Goal: Information Seeking & Learning: Stay updated

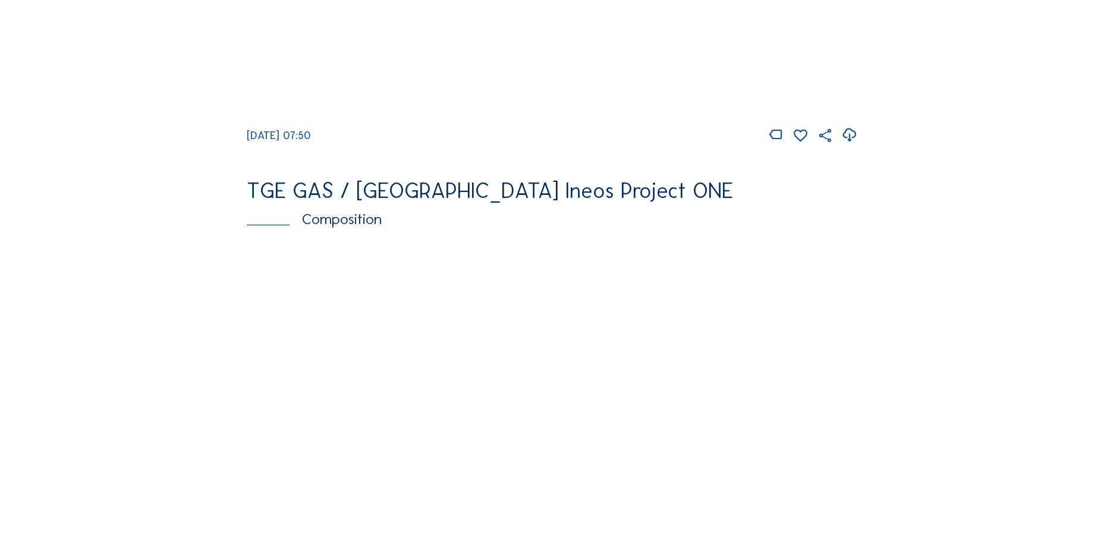
scroll to position [1665, 0]
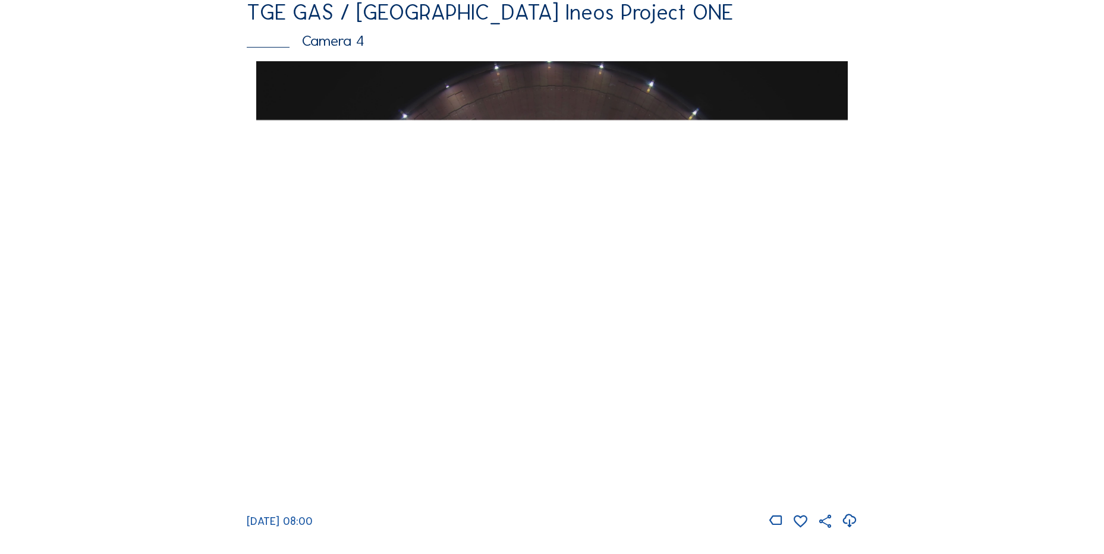
scroll to position [1114, 0]
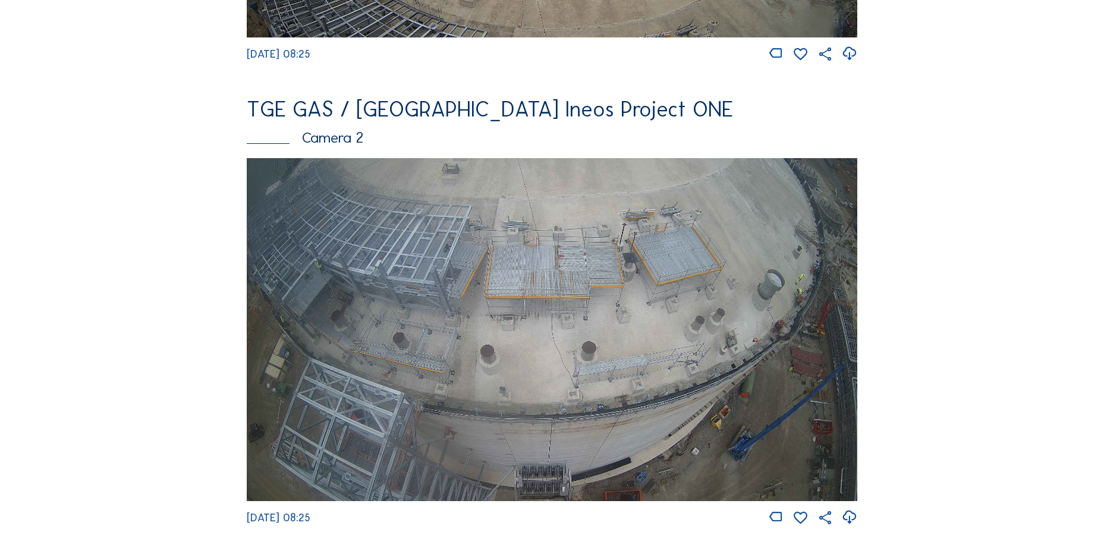
scroll to position [535, 0]
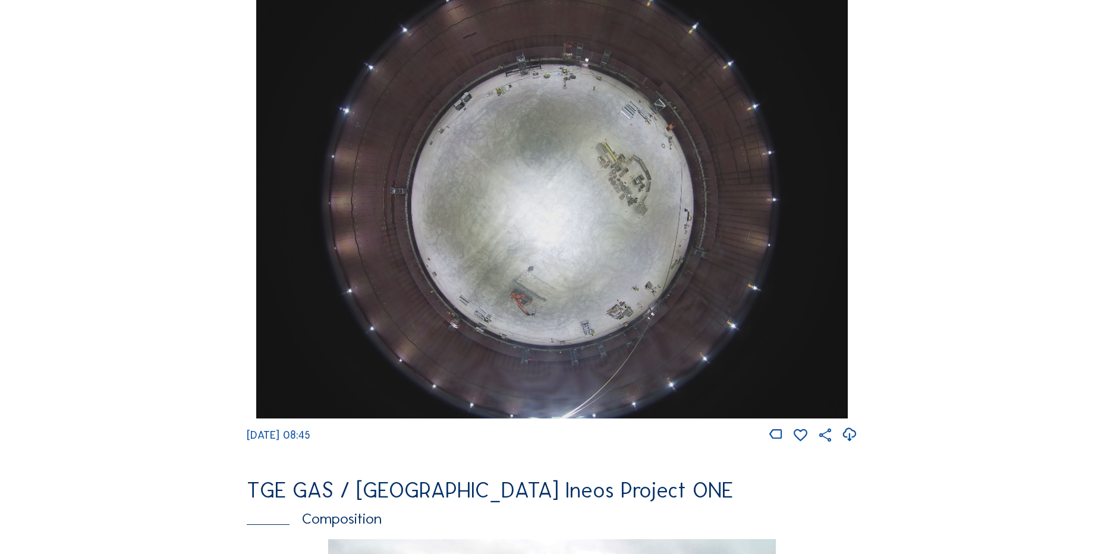
scroll to position [1070, 0]
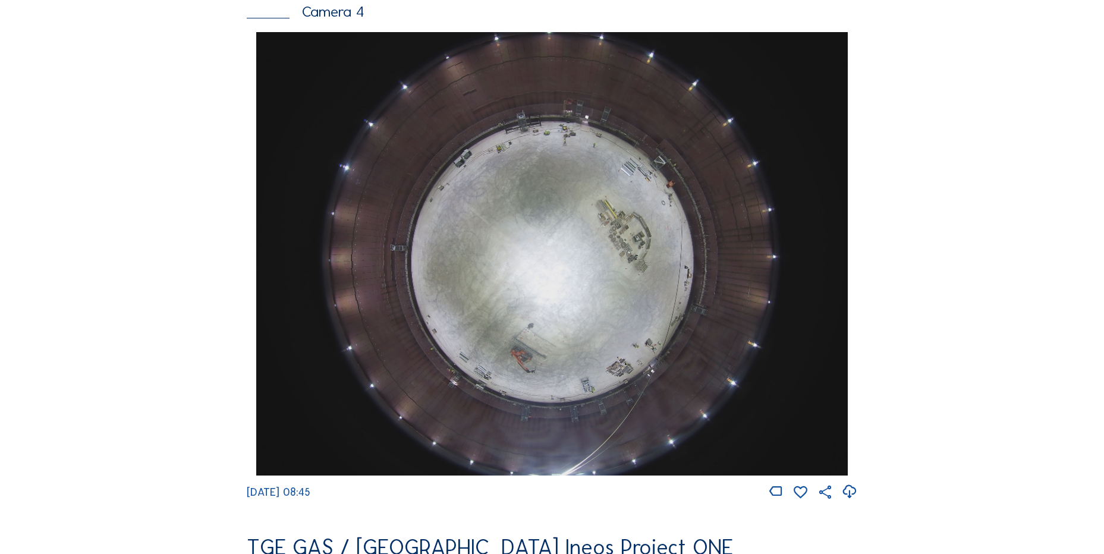
click at [677, 359] on img at bounding box center [551, 254] width 591 height 444
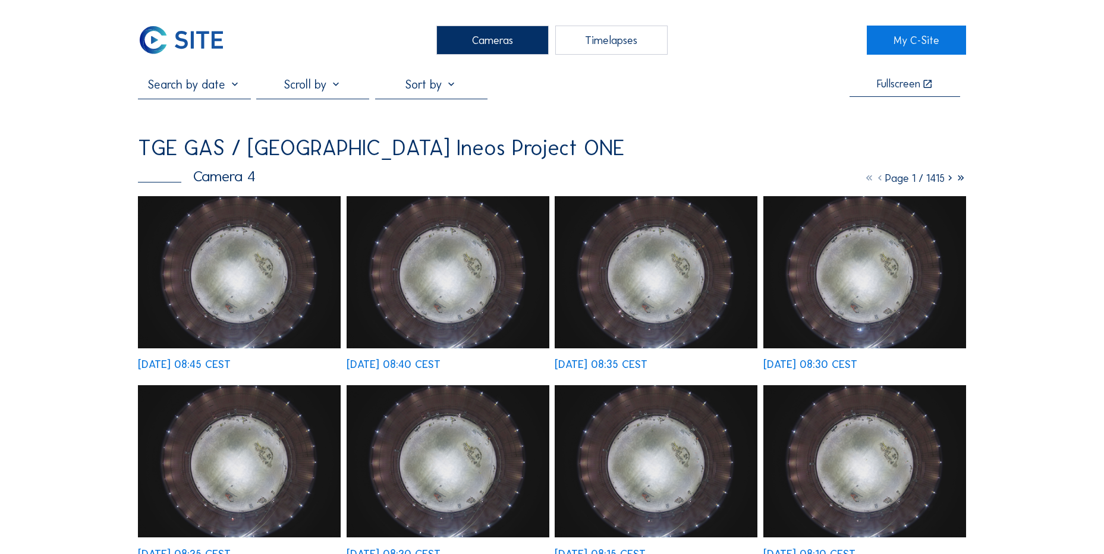
click at [239, 225] on img at bounding box center [239, 272] width 203 height 152
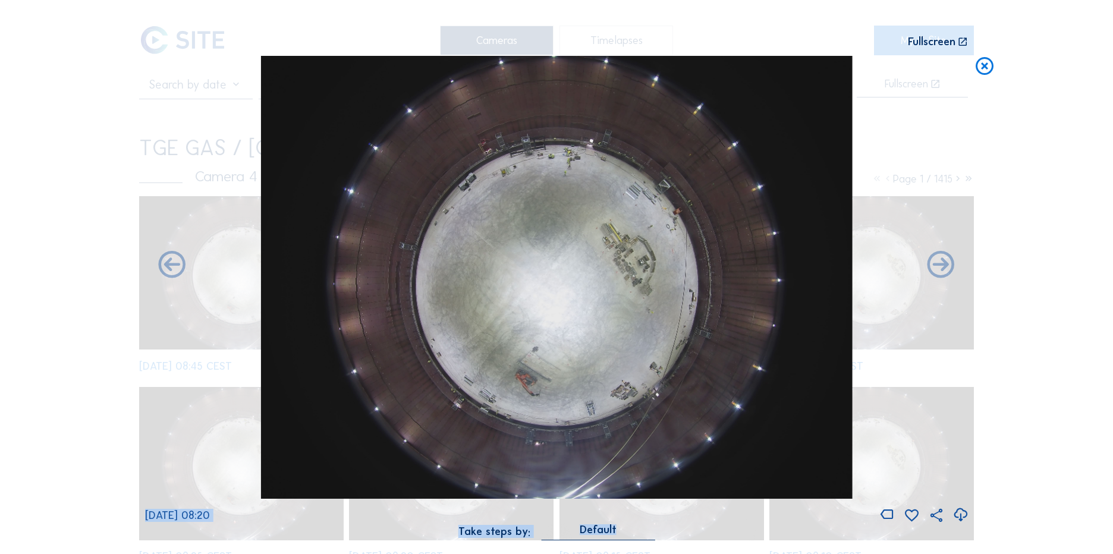
drag, startPoint x: 996, startPoint y: 65, endPoint x: 990, endPoint y: 68, distance: 6.9
click at [990, 68] on div "Scroll to travel through time | Press 'Alt' Button + Scroll to Zoom | Click and…" at bounding box center [556, 277] width 1113 height 554
drag, startPoint x: 990, startPoint y: 68, endPoint x: 288, endPoint y: 483, distance: 814.5
click at [980, 69] on icon at bounding box center [984, 67] width 21 height 22
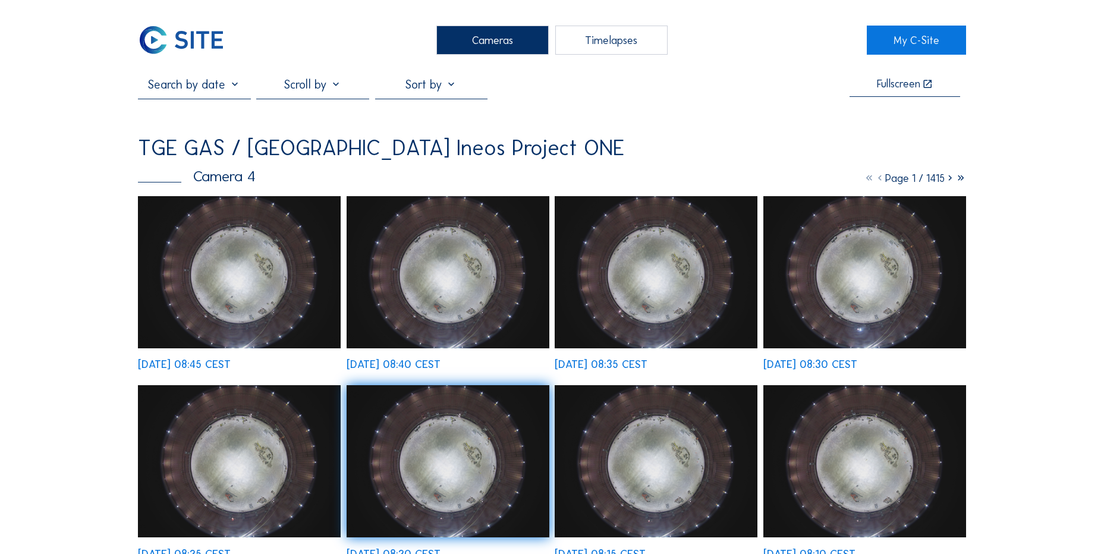
click at [183, 41] on img at bounding box center [181, 40] width 87 height 29
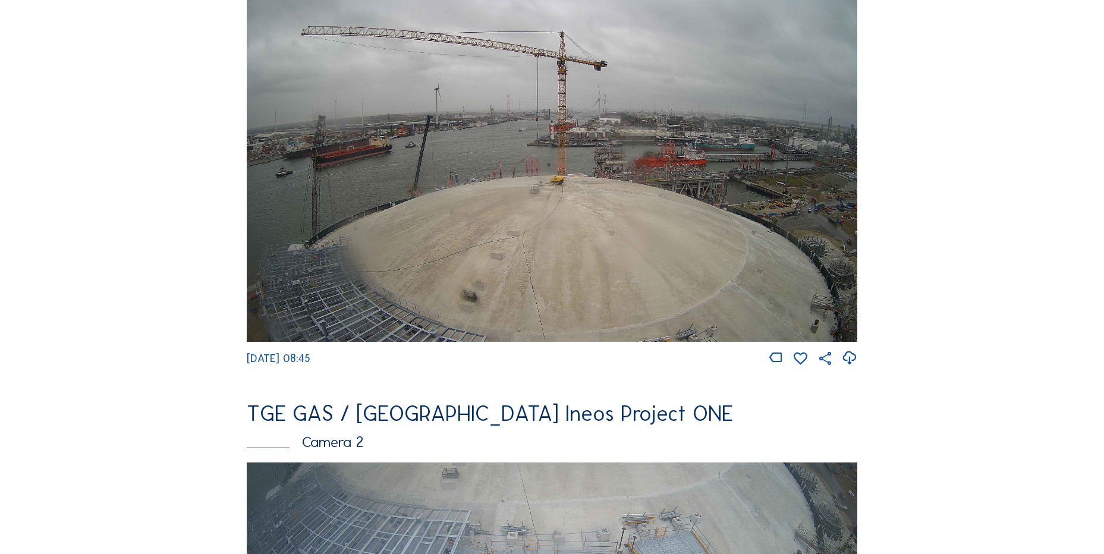
scroll to position [178, 0]
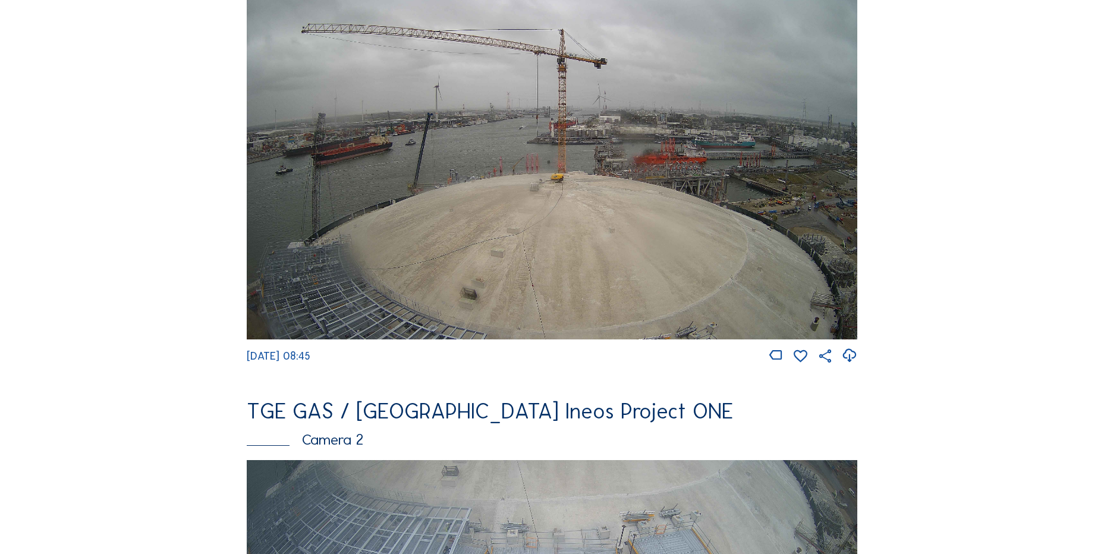
click at [852, 356] on icon at bounding box center [849, 356] width 16 height 20
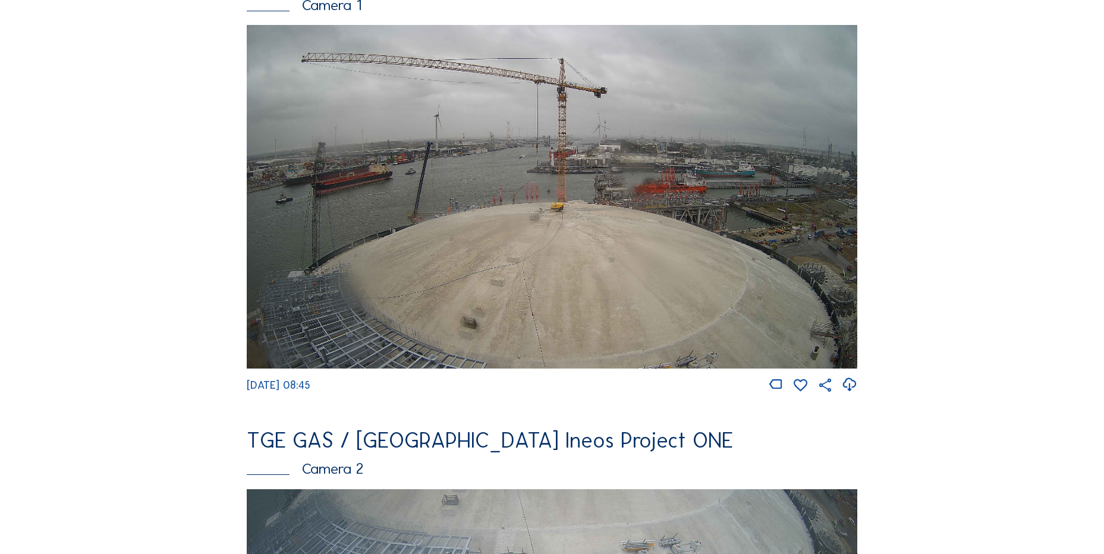
scroll to position [297, 0]
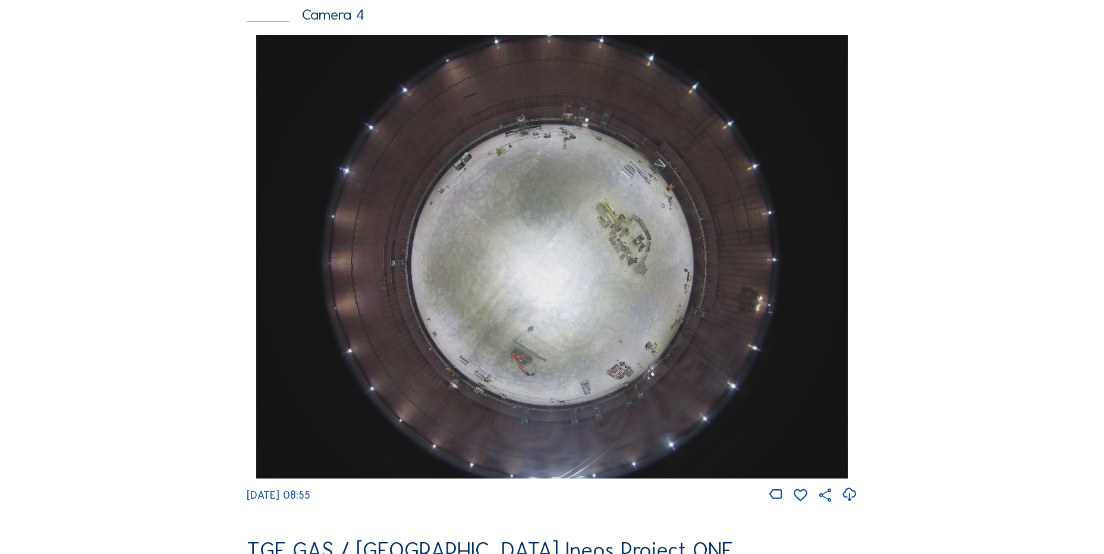
scroll to position [1130, 0]
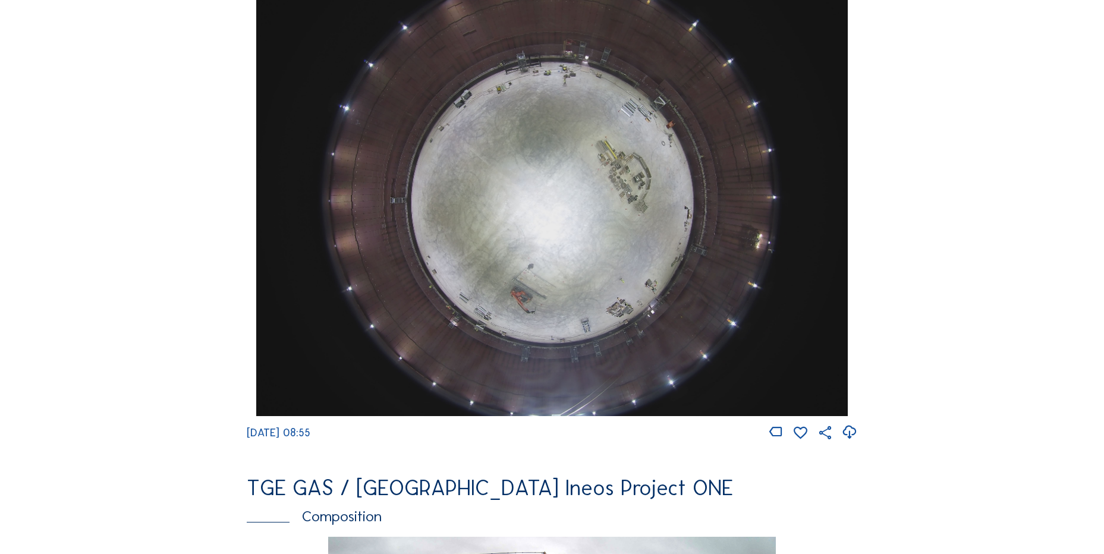
click at [850, 442] on icon at bounding box center [849, 433] width 16 height 20
click at [105, 308] on div "Cameras Timelapses My C-Site Feed Photo Show Map Search Fullscreen TGE GAS / An…" at bounding box center [552, 198] width 1104 height 2657
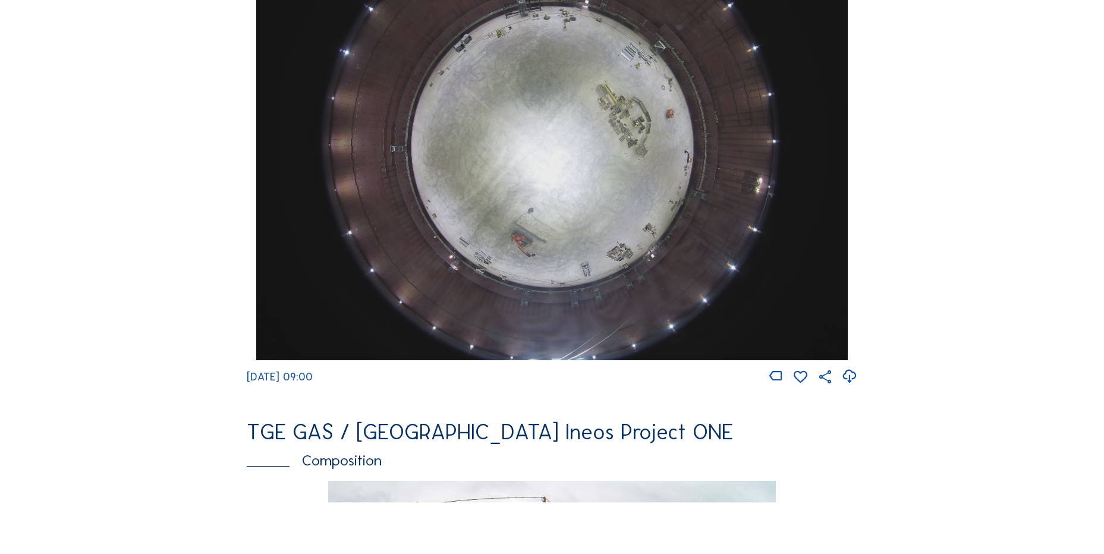
scroll to position [1189, 0]
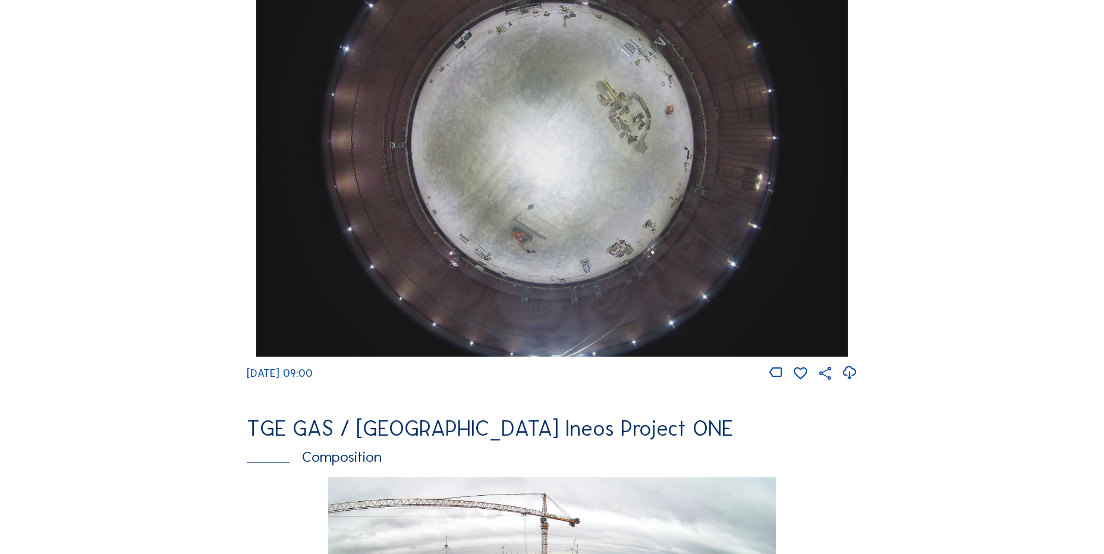
click at [854, 379] on icon at bounding box center [849, 373] width 16 height 20
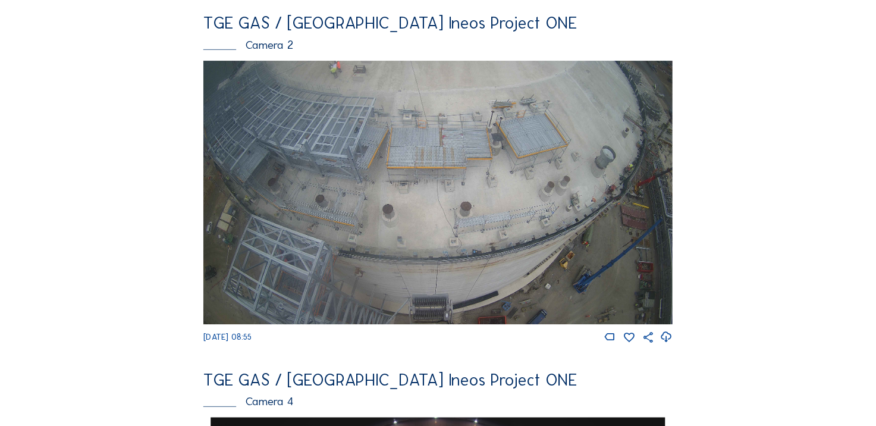
scroll to position [476, 0]
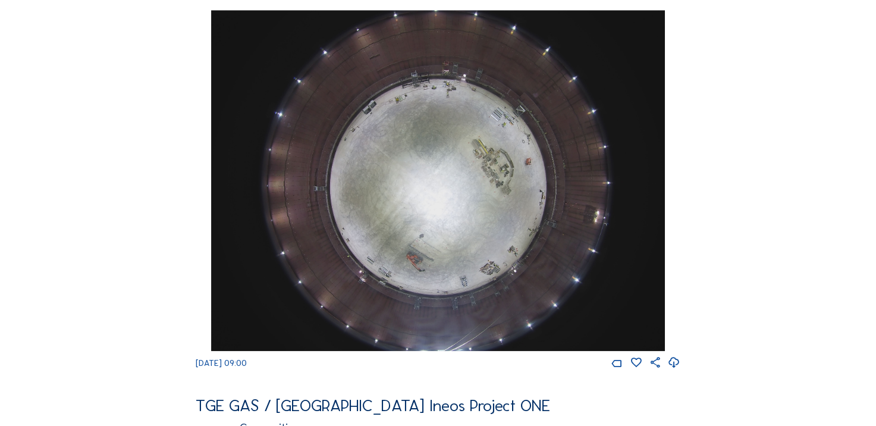
scroll to position [952, 0]
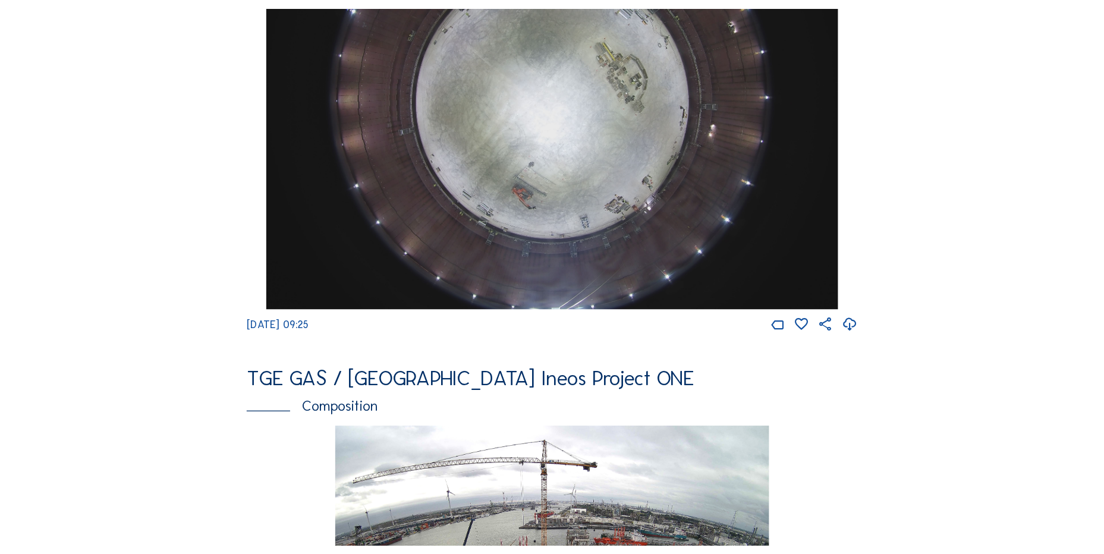
scroll to position [892, 0]
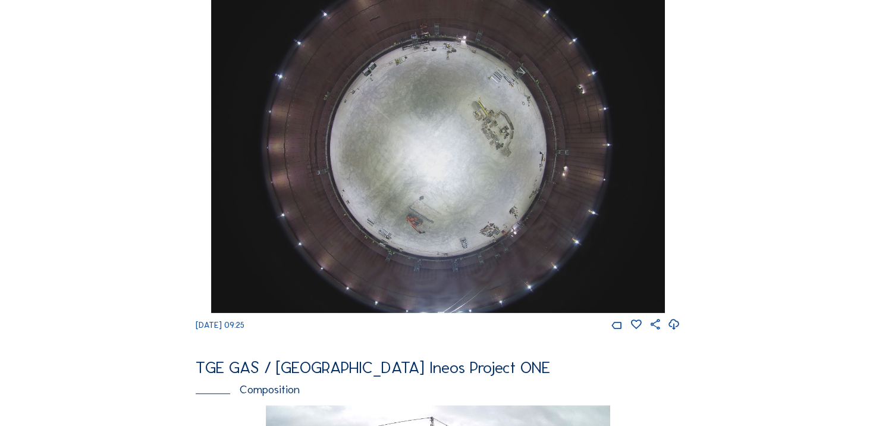
click at [676, 332] on icon at bounding box center [674, 324] width 12 height 15
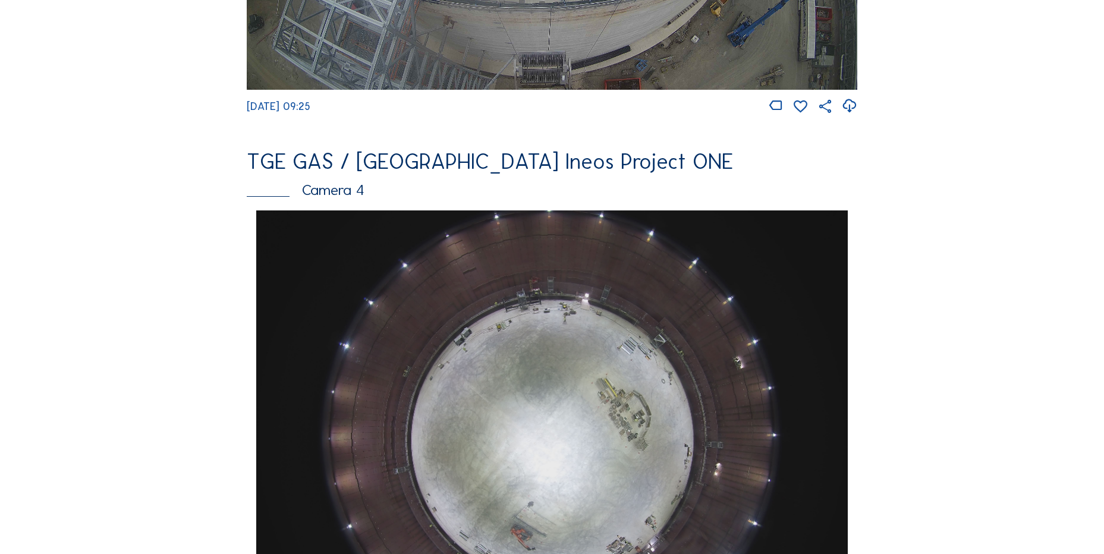
drag, startPoint x: 89, startPoint y: 251, endPoint x: 145, endPoint y: 205, distance: 71.8
click at [95, 253] on div "Cameras Timelapses My C-Site Feed Photo Show Map Search Fullscreen TGE GAS / [G…" at bounding box center [552, 436] width 1104 height 2657
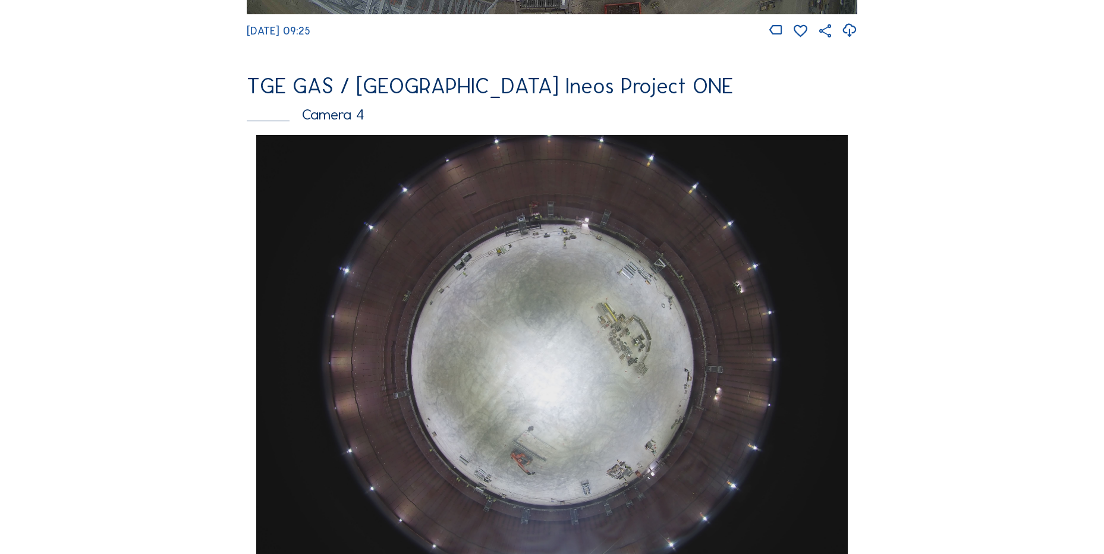
scroll to position [1186, 0]
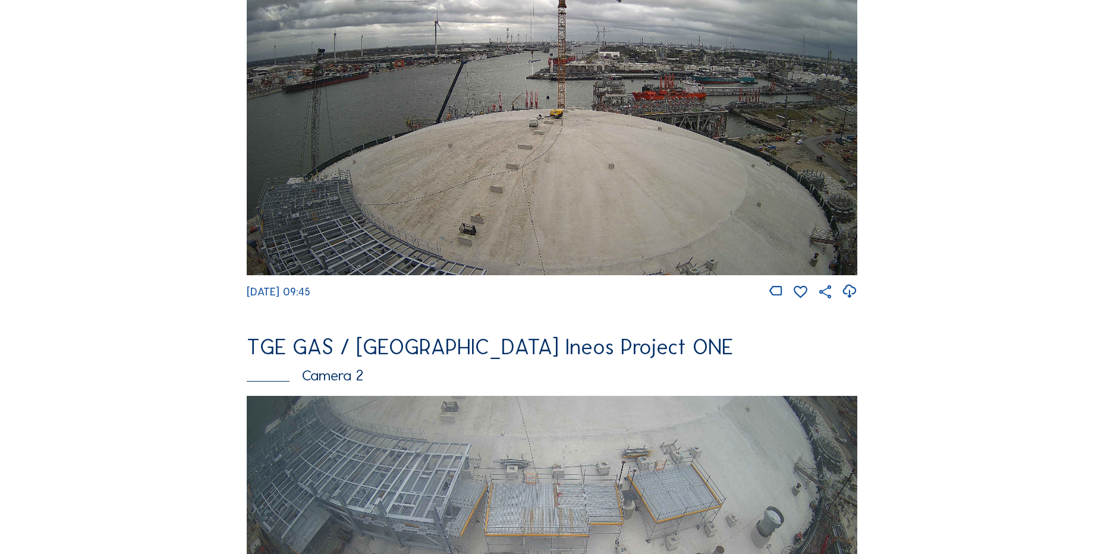
scroll to position [178, 0]
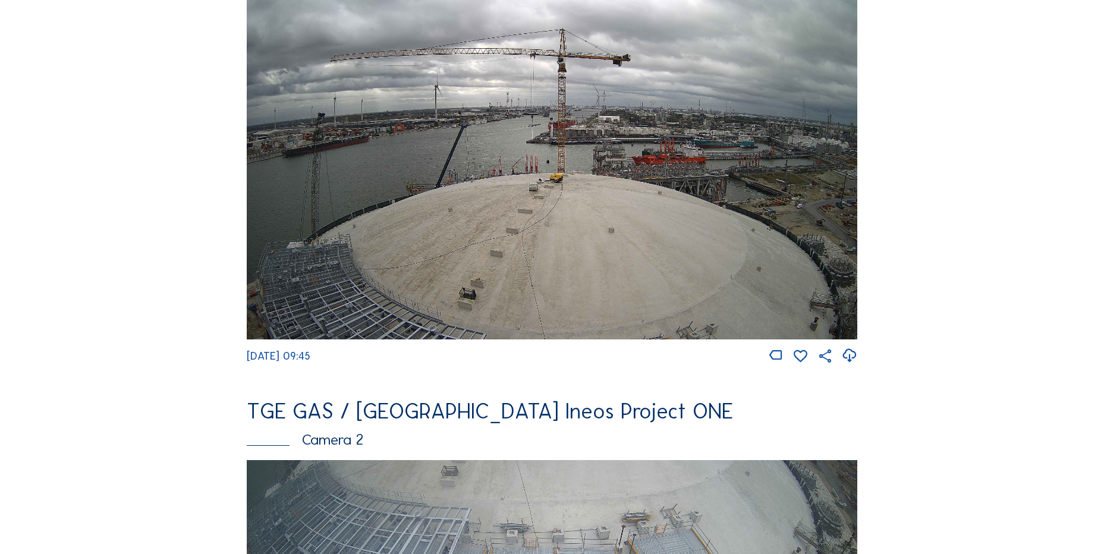
drag, startPoint x: 850, startPoint y: 356, endPoint x: 771, endPoint y: 324, distance: 85.4
click at [851, 356] on icon at bounding box center [849, 356] width 16 height 20
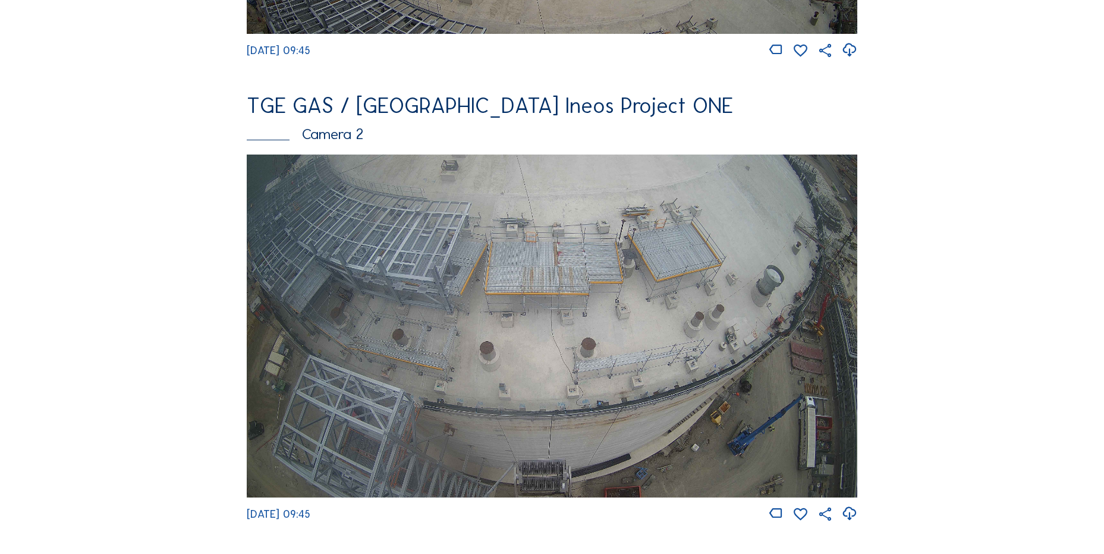
scroll to position [357, 0]
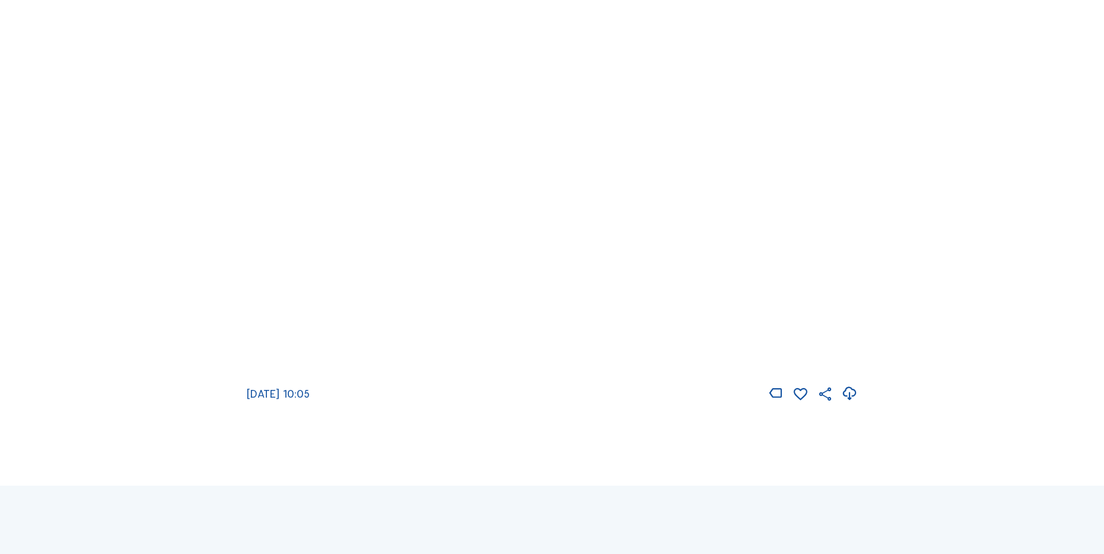
scroll to position [1654, 0]
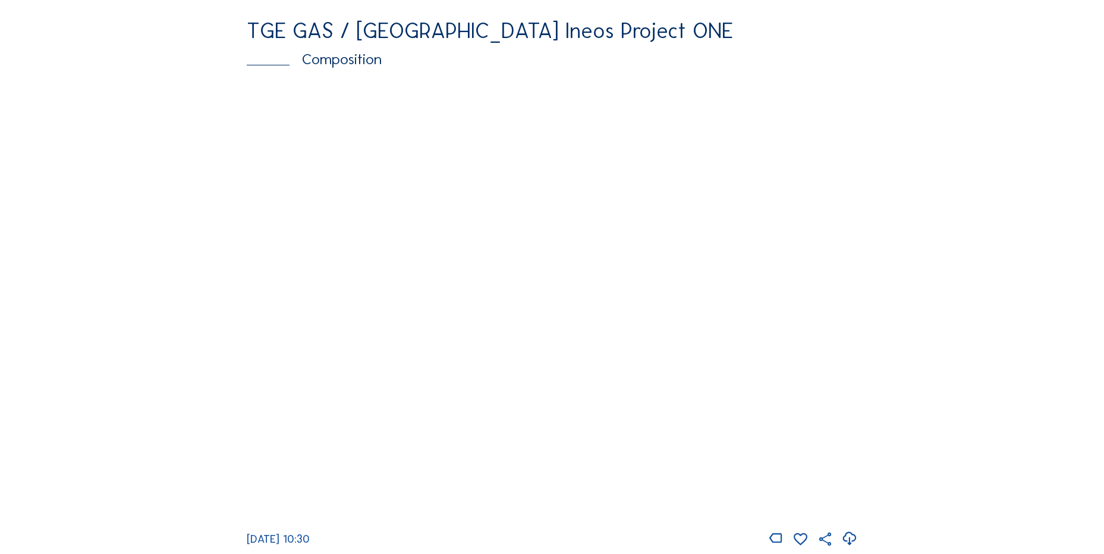
scroll to position [1606, 0]
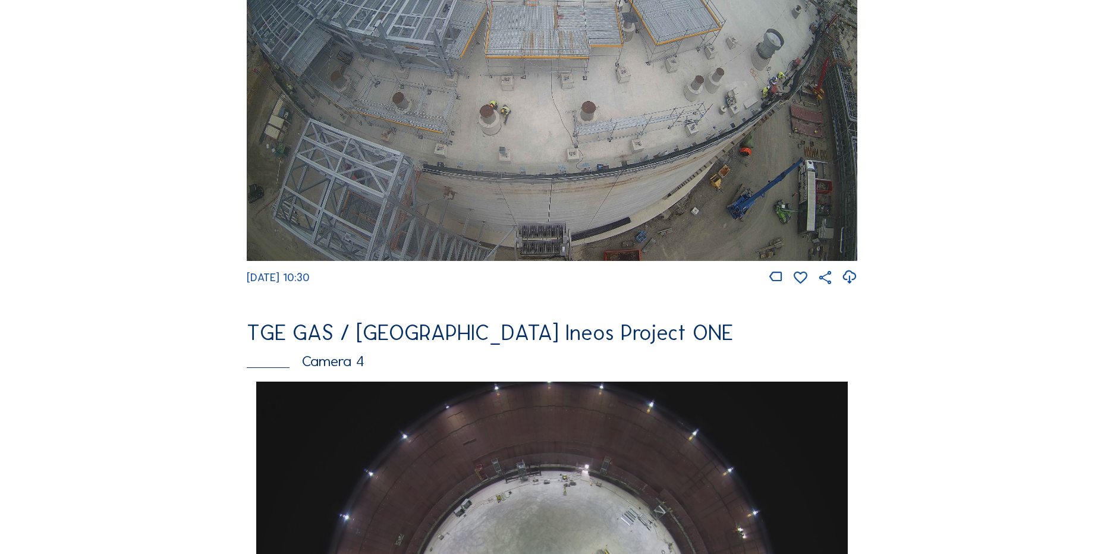
scroll to position [595, 0]
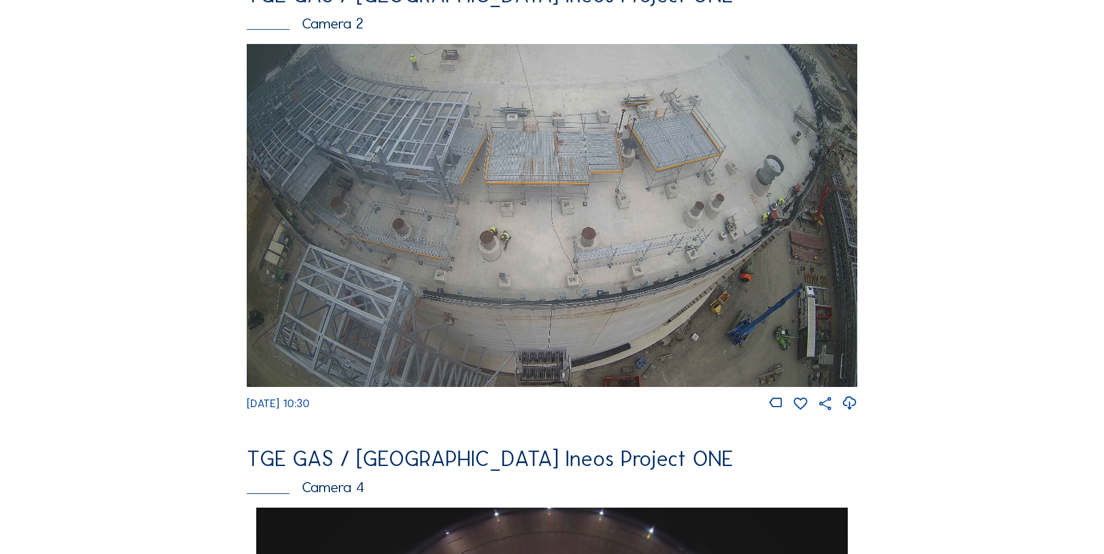
click at [957, 285] on div "Feed Photo Show Map Search Fullscreen TGE GAS / [GEOGRAPHIC_DATA] Ineos Project…" at bounding box center [552, 512] width 828 height 2058
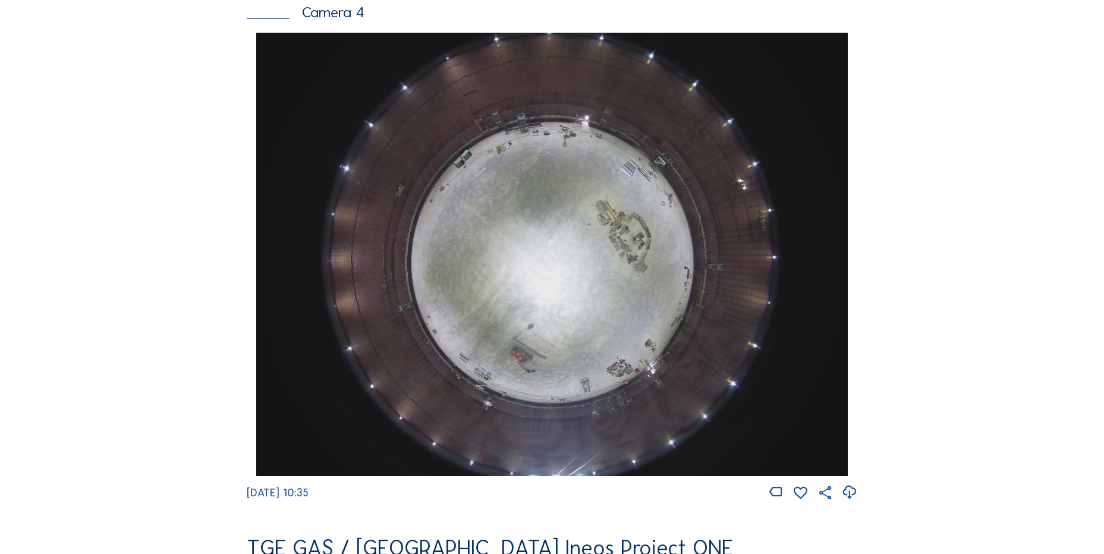
scroll to position [1070, 0]
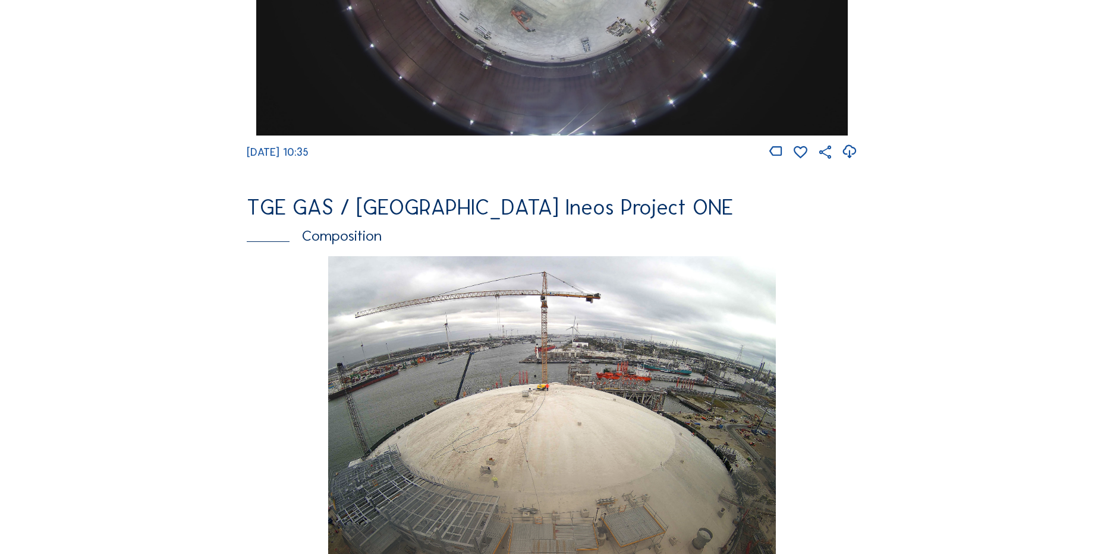
scroll to position [1665, 0]
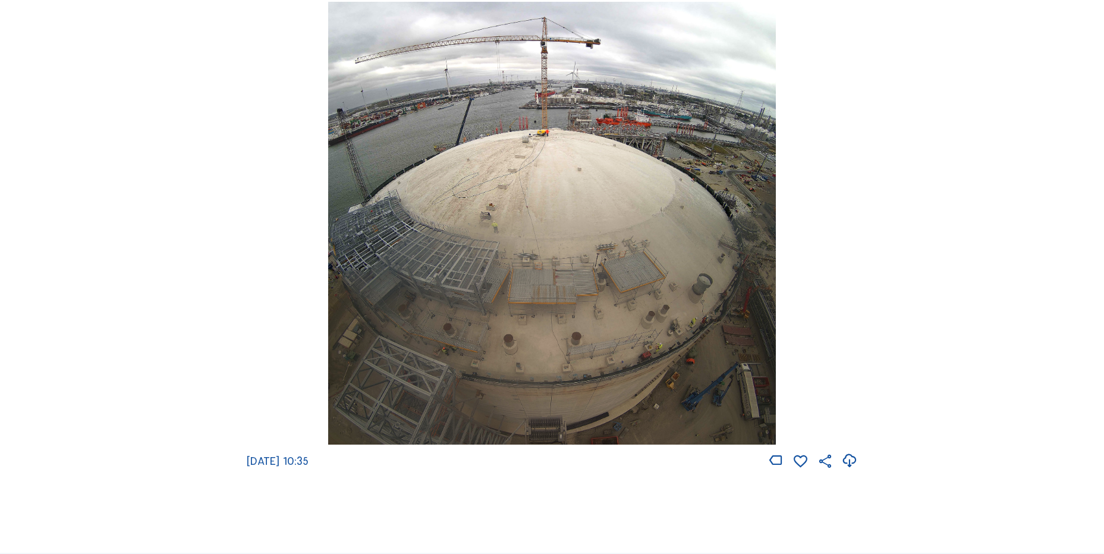
click at [853, 471] on icon at bounding box center [849, 461] width 16 height 20
drag, startPoint x: 224, startPoint y: 224, endPoint x: 189, endPoint y: 184, distance: 53.5
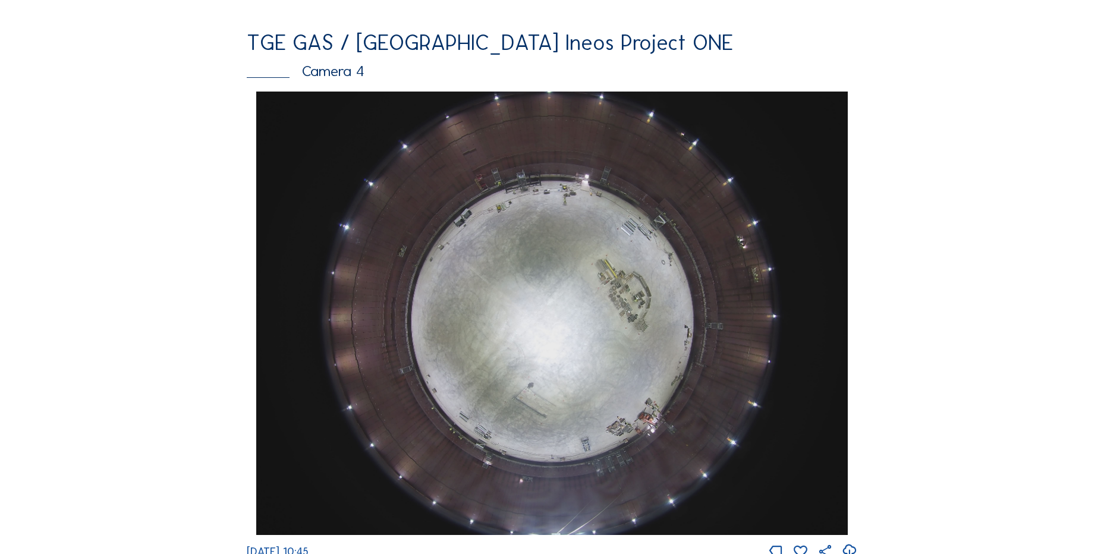
scroll to position [1189, 0]
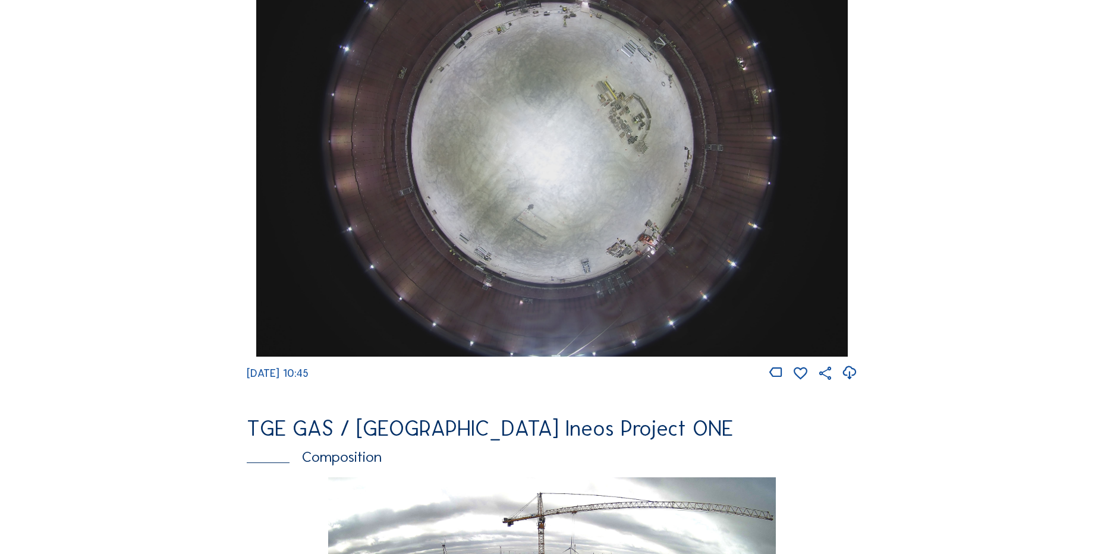
click at [851, 381] on icon at bounding box center [849, 373] width 16 height 20
